Goal: Find specific page/section: Find specific page/section

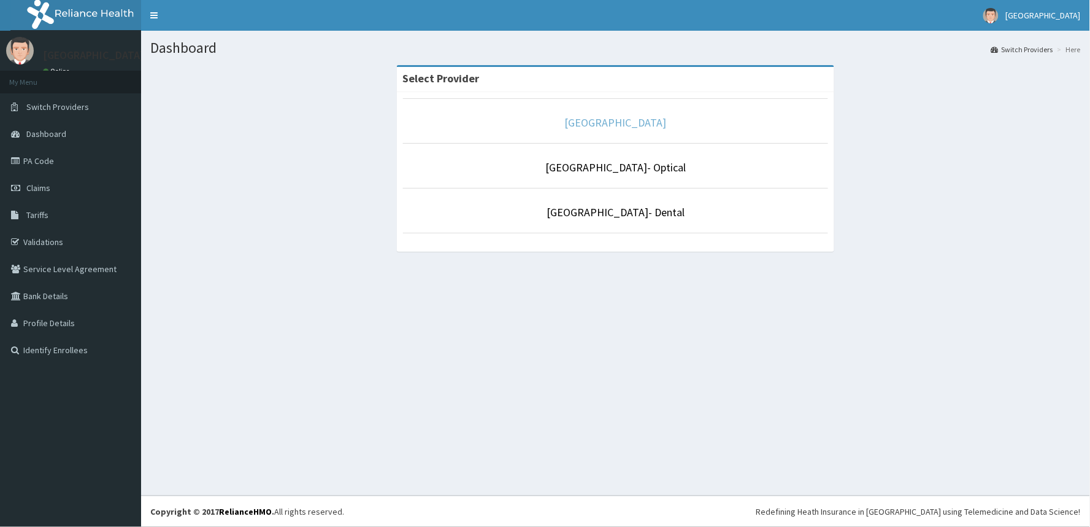
click at [617, 127] on link "[GEOGRAPHIC_DATA]" at bounding box center [616, 122] width 102 height 14
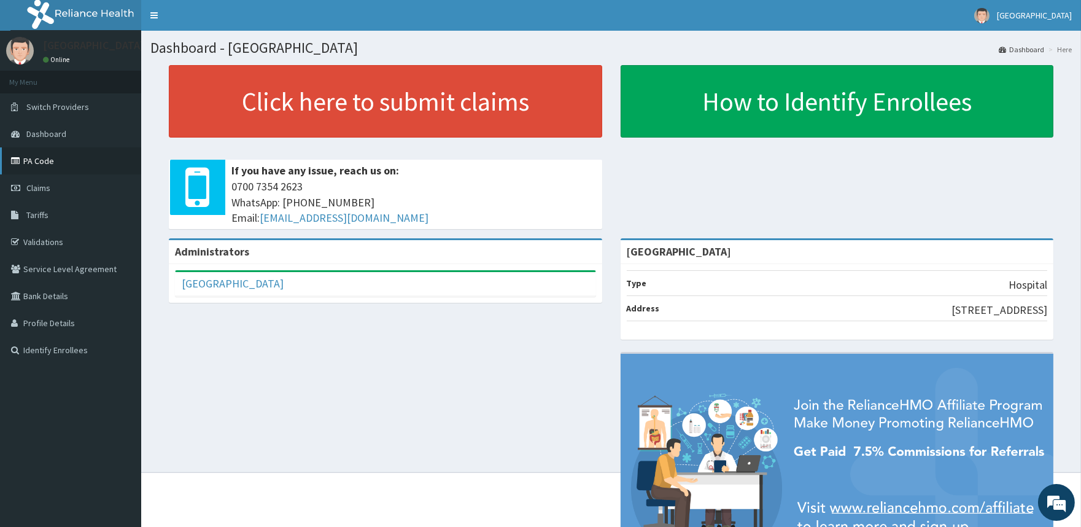
click at [56, 161] on link "PA Code" at bounding box center [70, 160] width 141 height 27
